Goal: Information Seeking & Learning: Learn about a topic

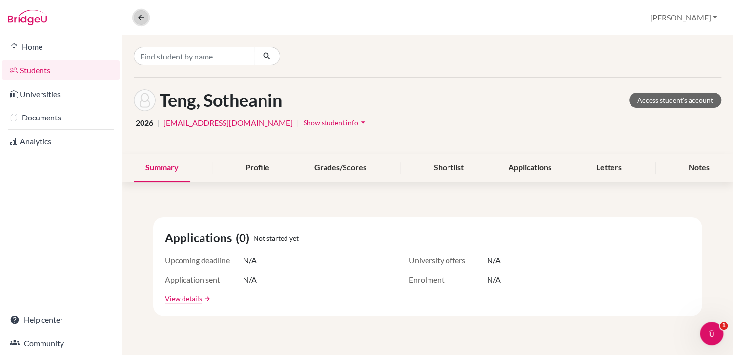
click at [139, 16] on icon at bounding box center [141, 17] width 9 height 9
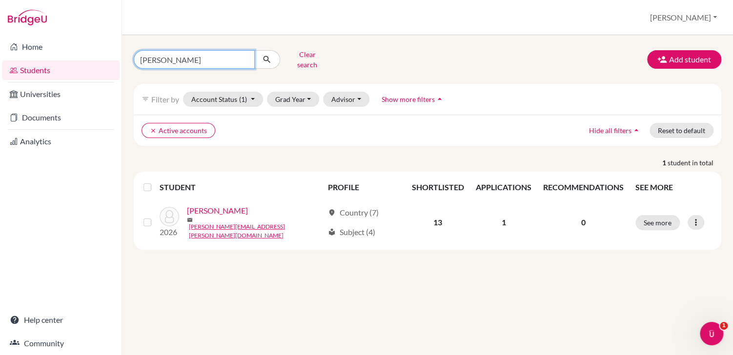
click at [246, 56] on input "jed" at bounding box center [194, 59] width 121 height 19
type input "khannara"
click button "submit" at bounding box center [267, 59] width 26 height 19
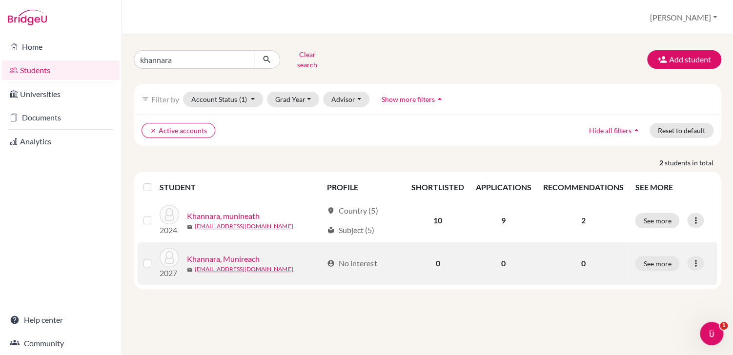
click at [215, 254] on link "Khannara, Munireach" at bounding box center [223, 259] width 73 height 12
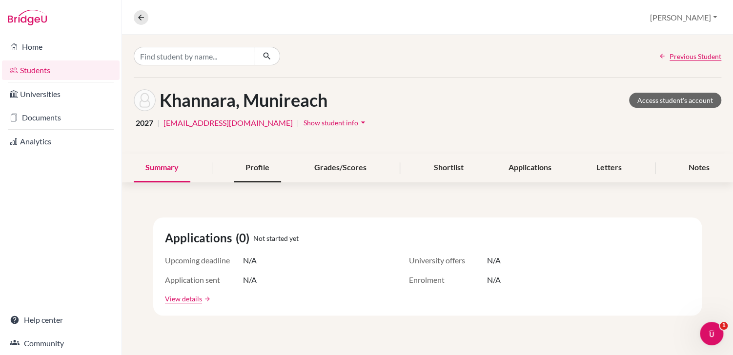
click at [260, 165] on div "Profile" at bounding box center [257, 168] width 47 height 29
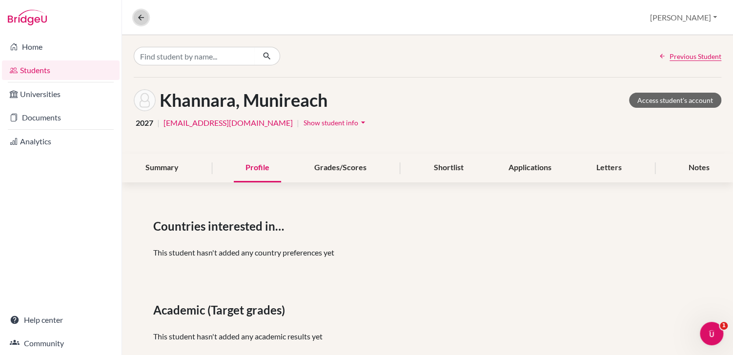
click at [138, 17] on icon at bounding box center [141, 17] width 9 height 9
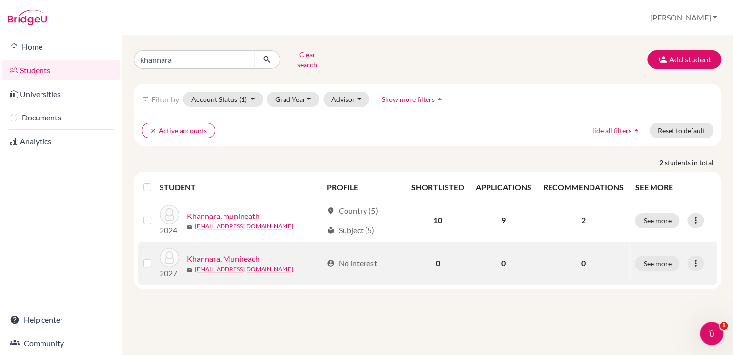
click at [234, 253] on link "Khannara, Munireach" at bounding box center [223, 259] width 73 height 12
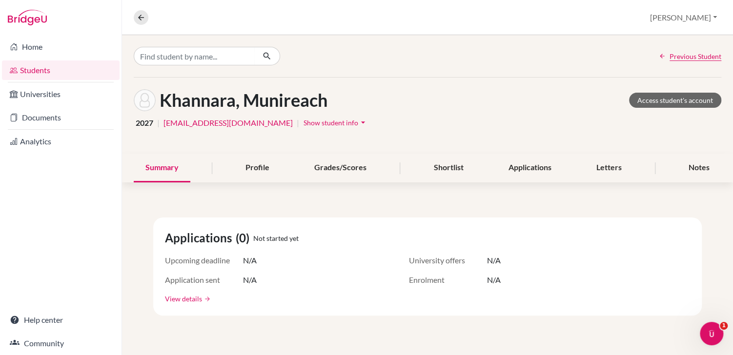
click at [184, 298] on link "View details" at bounding box center [183, 299] width 37 height 10
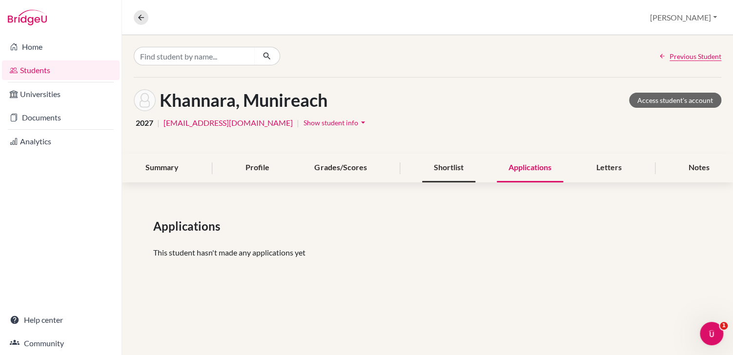
click at [448, 169] on div "Shortlist" at bounding box center [448, 168] width 53 height 29
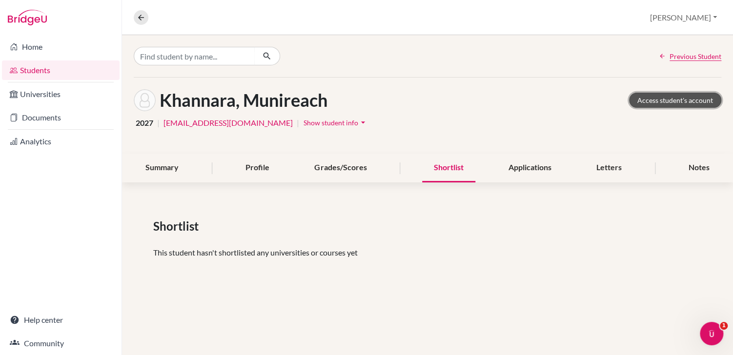
click at [669, 98] on link "Access student's account" at bounding box center [675, 100] width 92 height 15
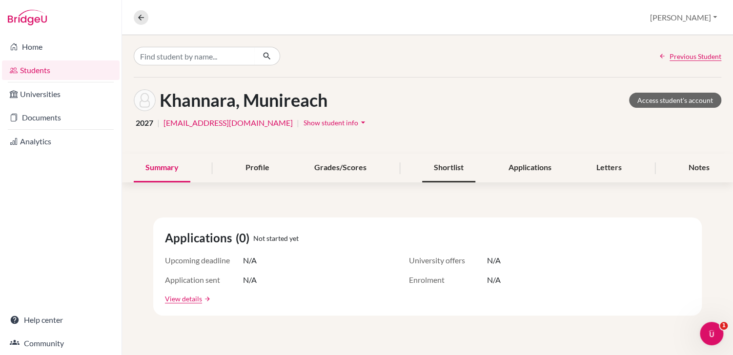
click at [442, 166] on div "Shortlist" at bounding box center [448, 168] width 53 height 29
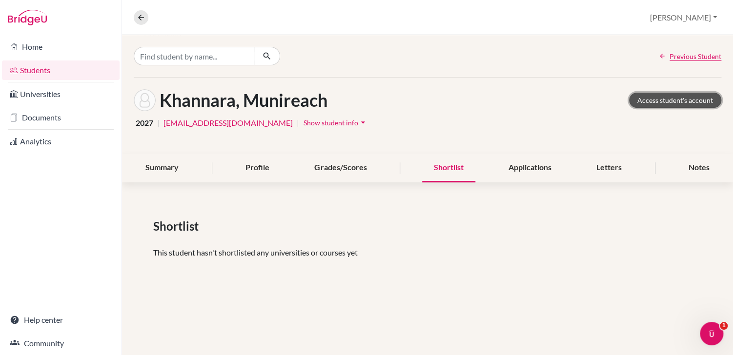
click at [647, 100] on link "Access student's account" at bounding box center [675, 100] width 92 height 15
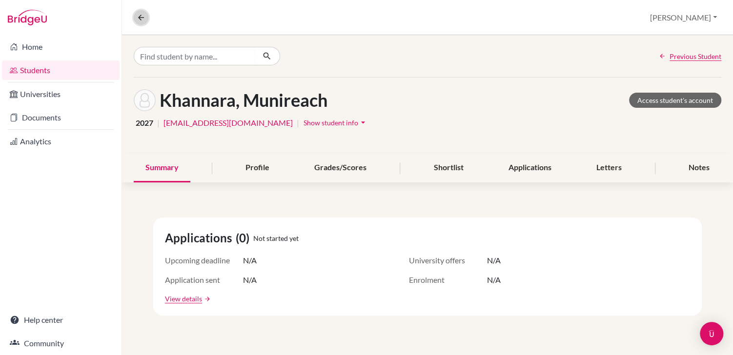
click at [139, 16] on icon at bounding box center [141, 17] width 9 height 9
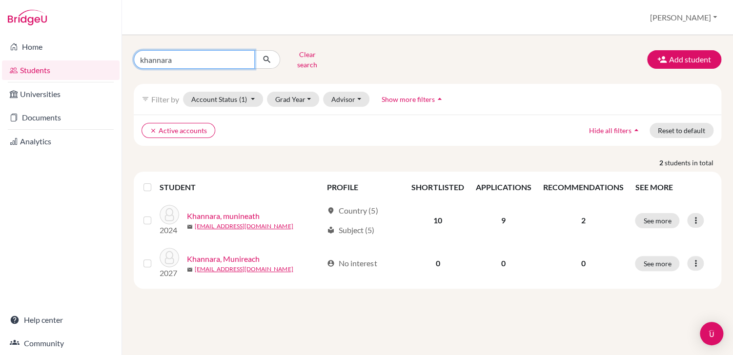
click at [165, 59] on input "khannara" at bounding box center [194, 59] width 121 height 19
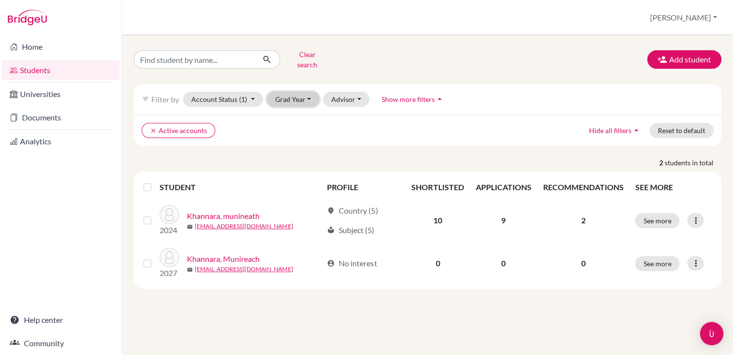
click at [283, 94] on button "Grad Year" at bounding box center [293, 99] width 53 height 15
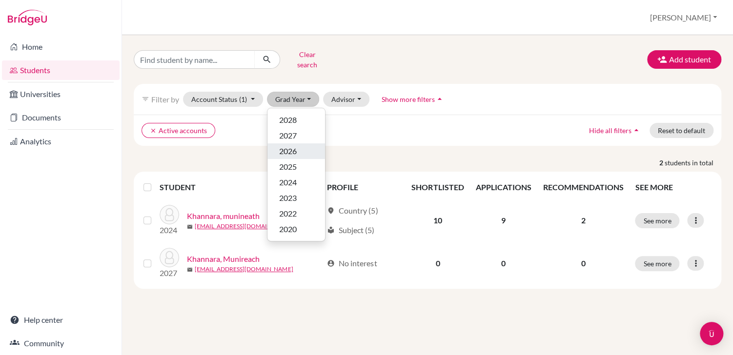
click at [289, 147] on span "2026" at bounding box center [288, 152] width 18 height 12
